Goal: Use online tool/utility: Utilize a website feature to perform a specific function

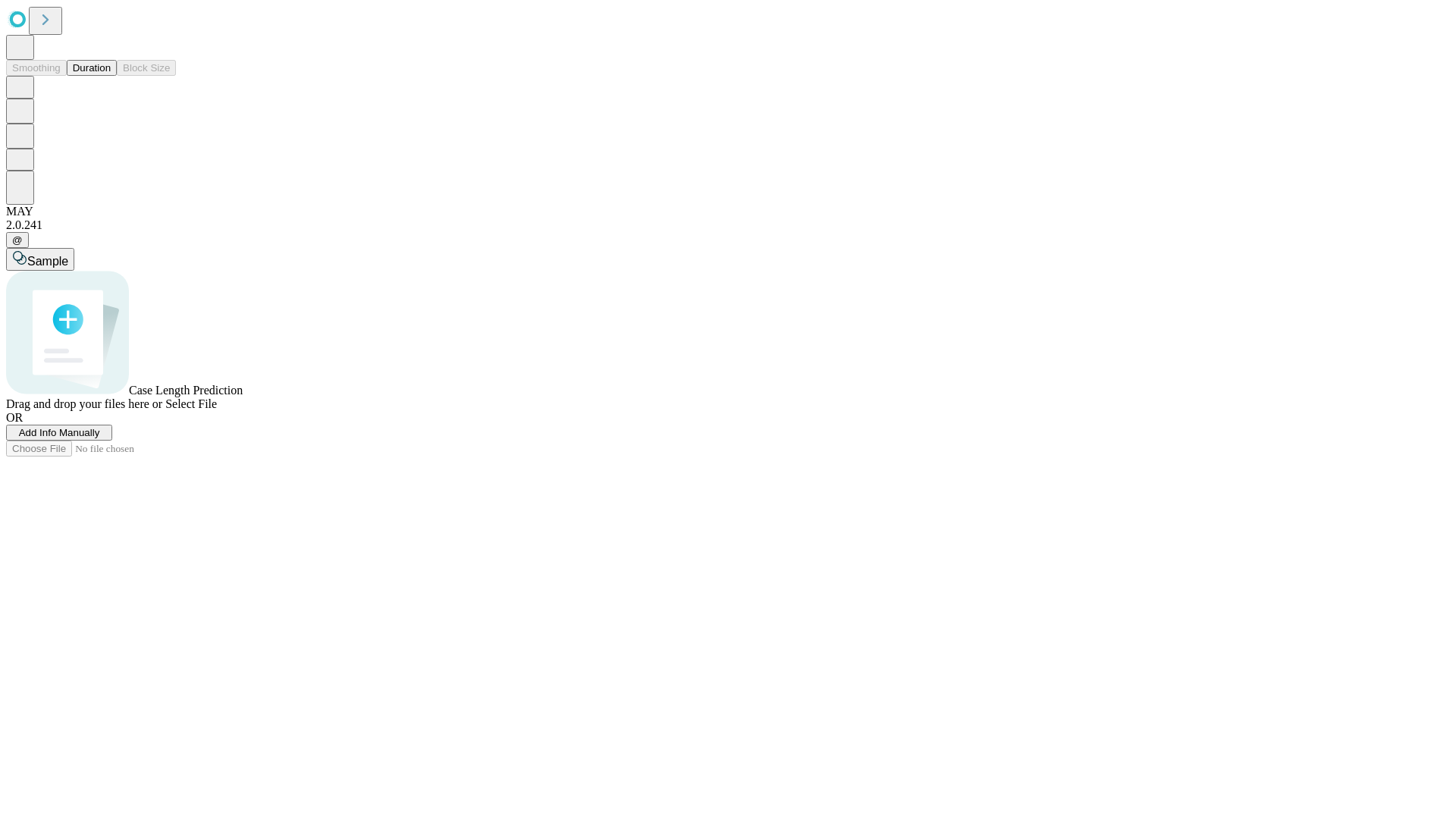
click at [111, 76] on button "Duration" at bounding box center [91, 68] width 50 height 16
click at [217, 411] on span "Select File" at bounding box center [191, 404] width 52 height 13
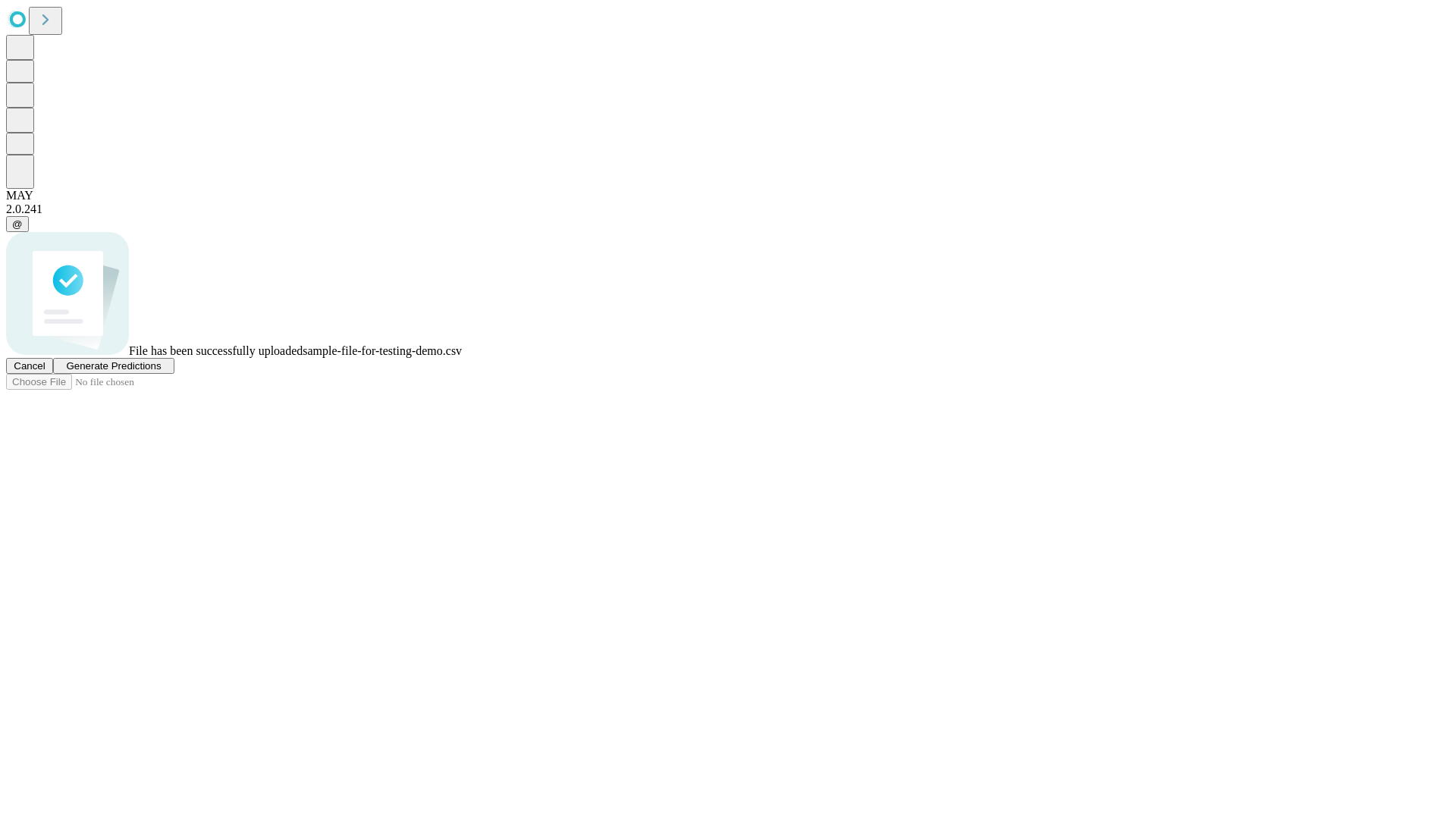
click at [161, 371] on span "Generate Predictions" at bounding box center [113, 366] width 95 height 12
